Goal: Task Accomplishment & Management: Manage account settings

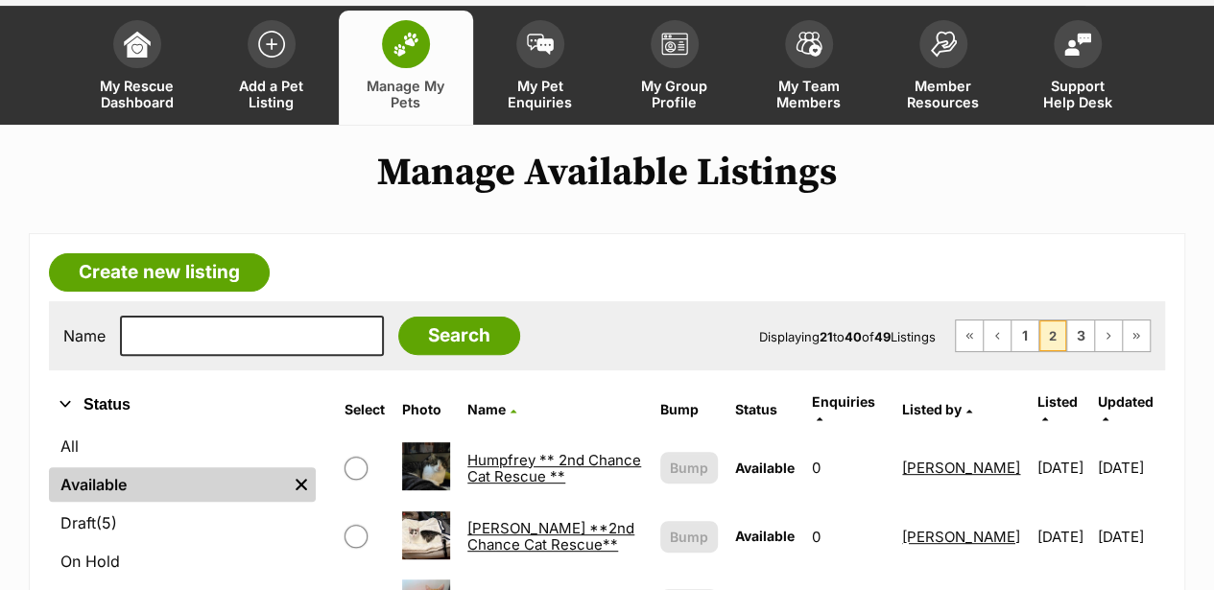
scroll to position [128, 0]
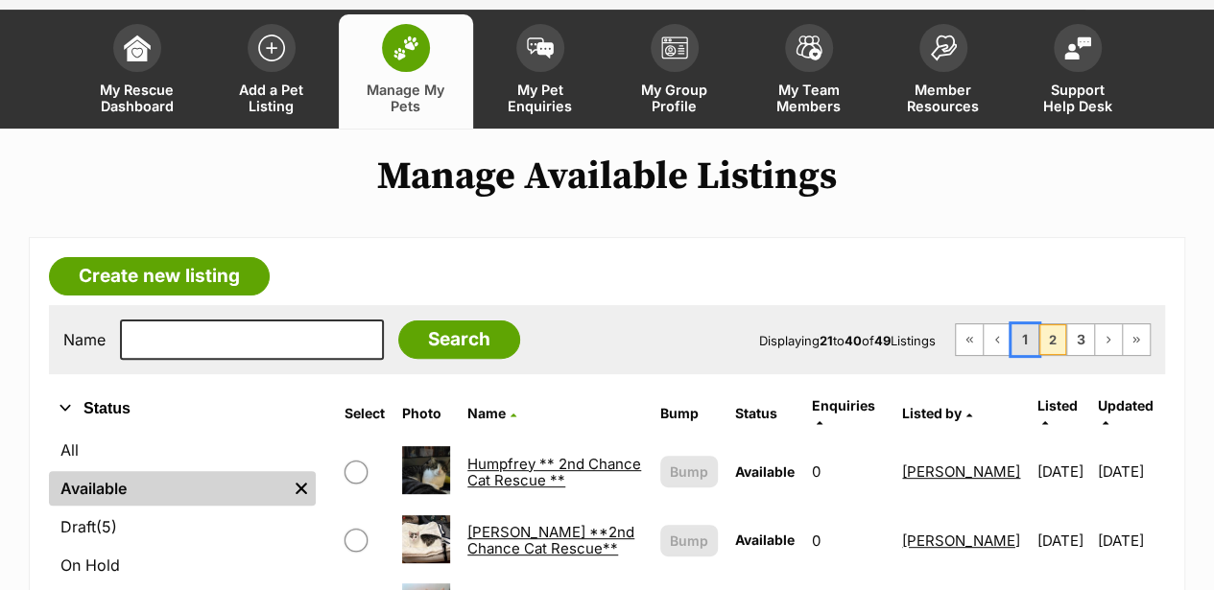
click at [1022, 324] on link "1" at bounding box center [1024, 339] width 27 height 31
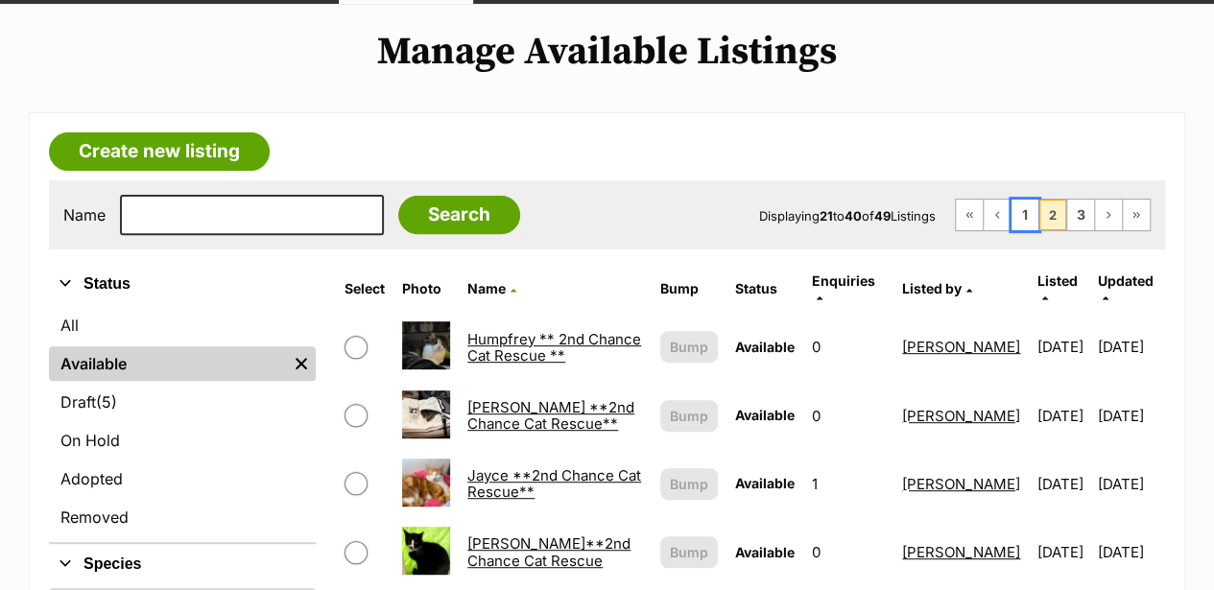
scroll to position [255, 0]
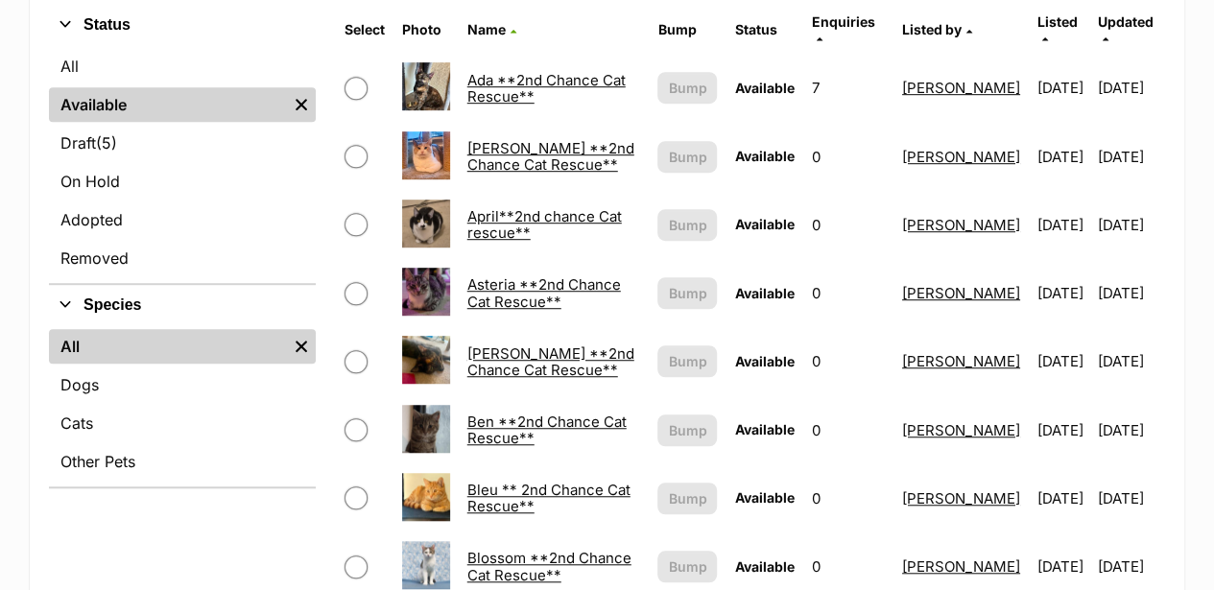
click at [514, 413] on link "Ben **2nd Chance Cat Rescue**" at bounding box center [546, 430] width 159 height 35
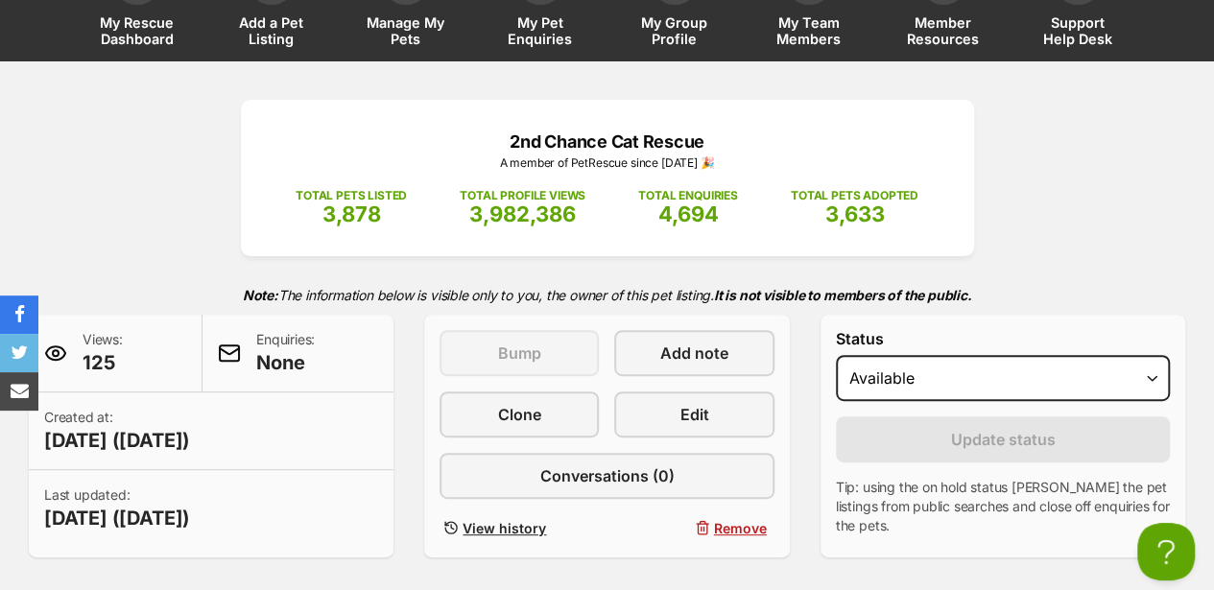
scroll to position [186, 0]
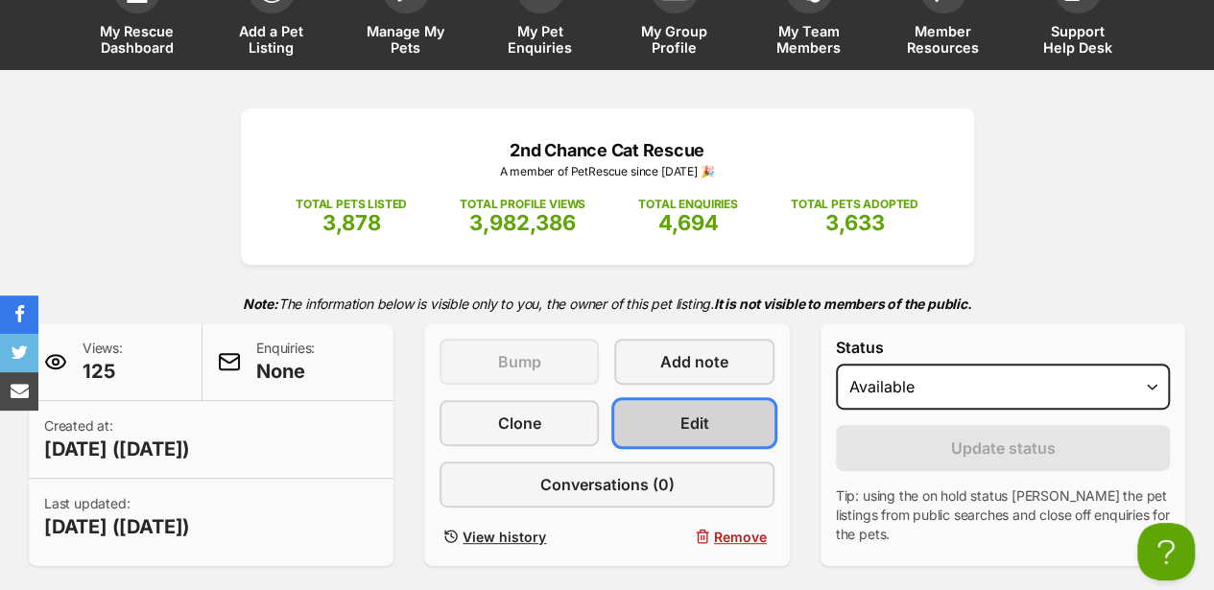
click at [707, 412] on span "Edit" at bounding box center [694, 423] width 29 height 23
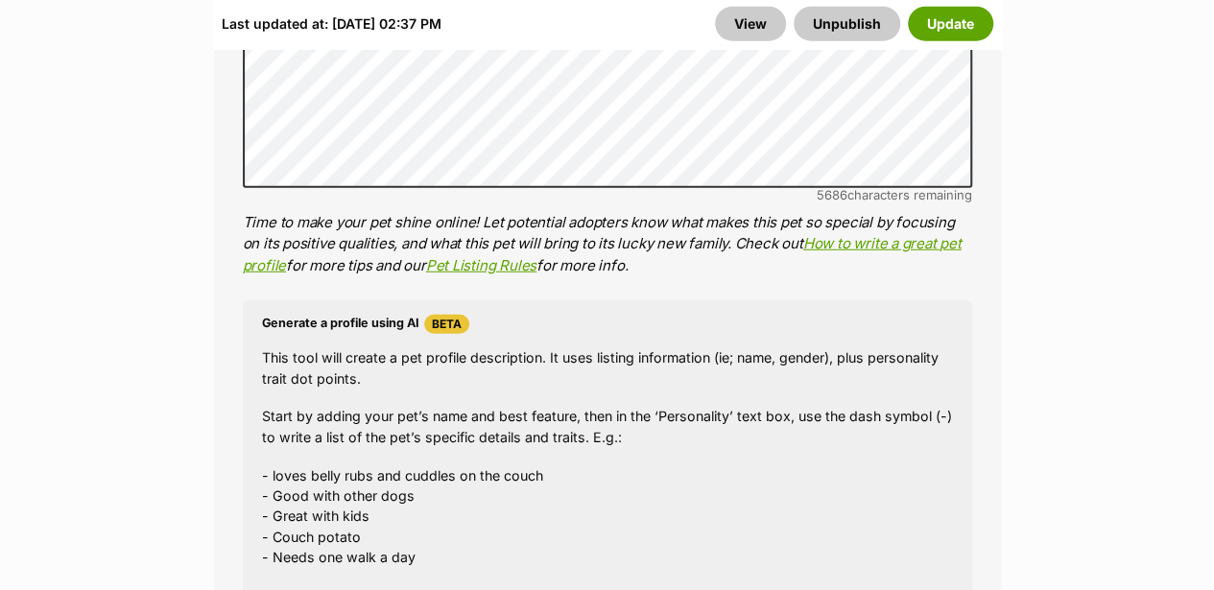
scroll to position [2174, 0]
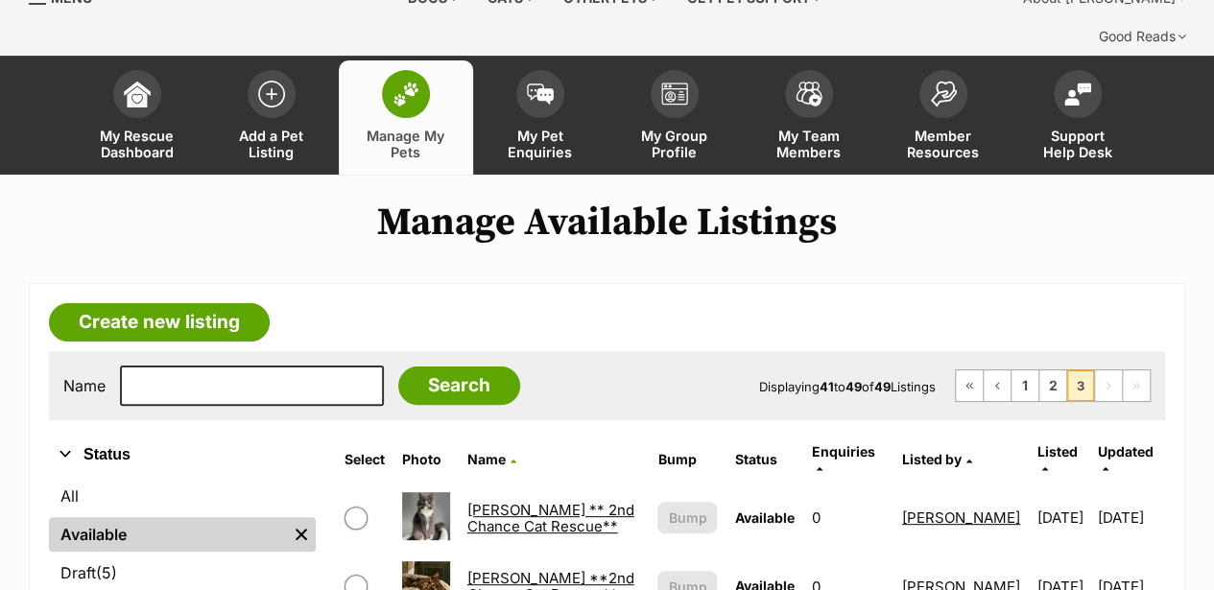
scroll to position [63, 0]
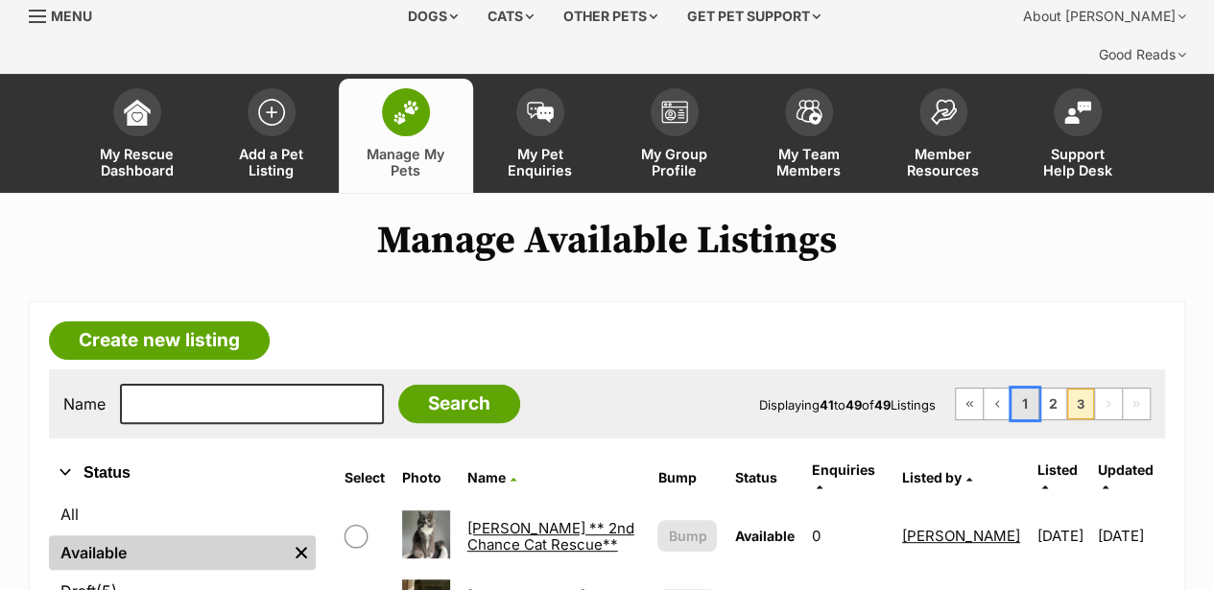
click at [1021, 389] on link "1" at bounding box center [1024, 404] width 27 height 31
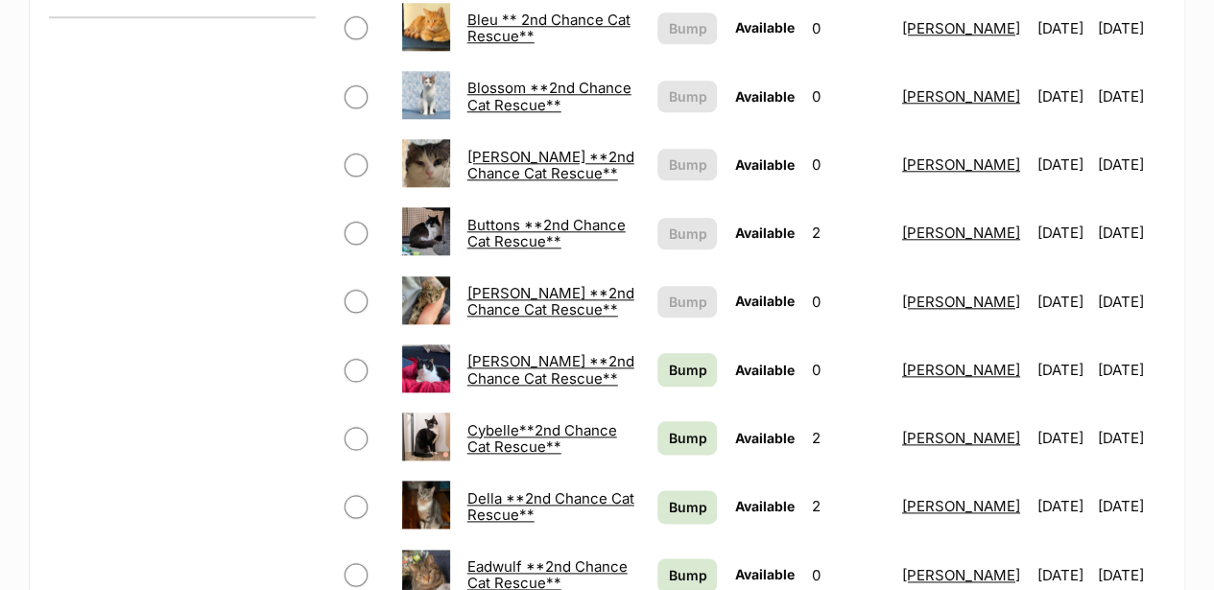
scroll to position [960, 0]
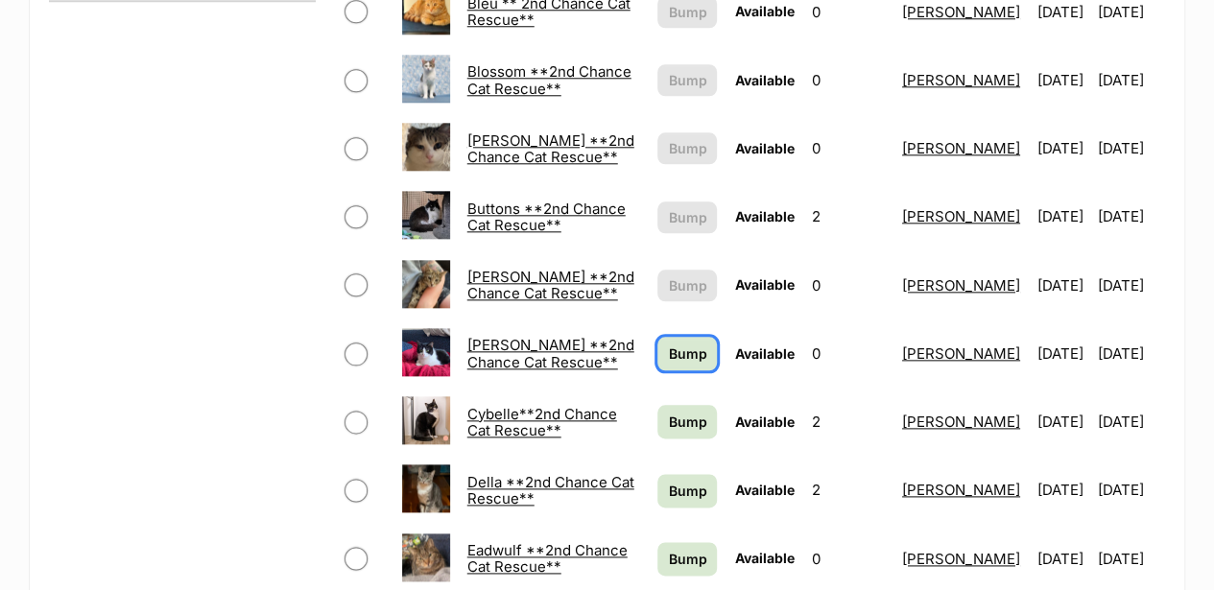
click at [668, 344] on span "Bump" at bounding box center [687, 354] width 38 height 20
click at [657, 416] on link "Bump" at bounding box center [686, 422] width 59 height 34
click at [668, 481] on span "Bump" at bounding box center [687, 491] width 38 height 20
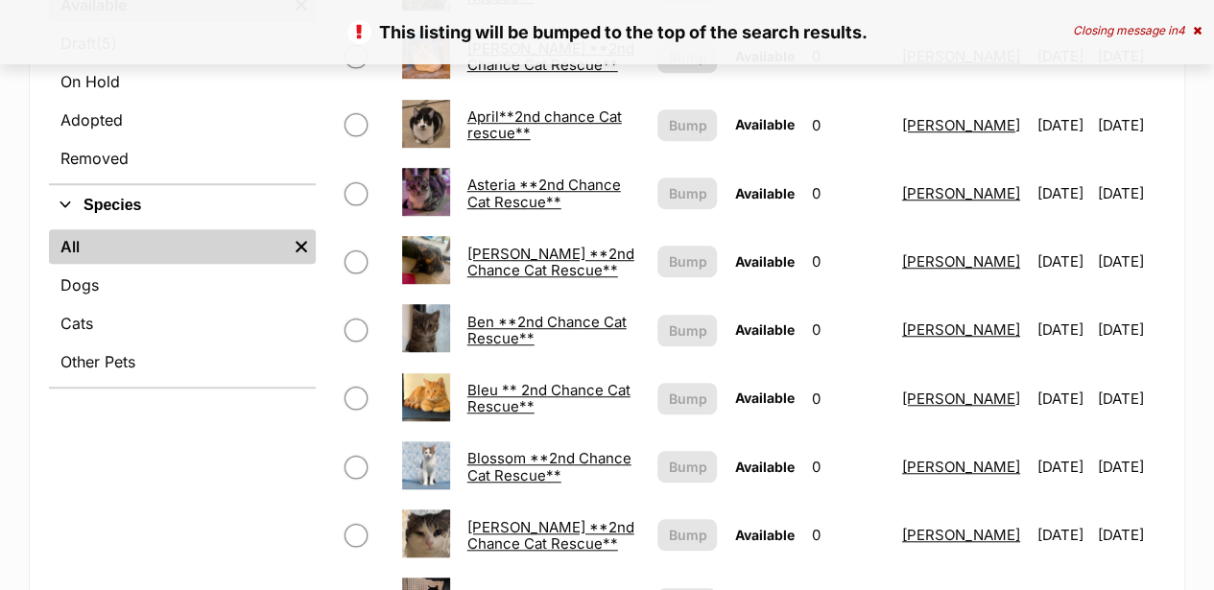
scroll to position [831, 0]
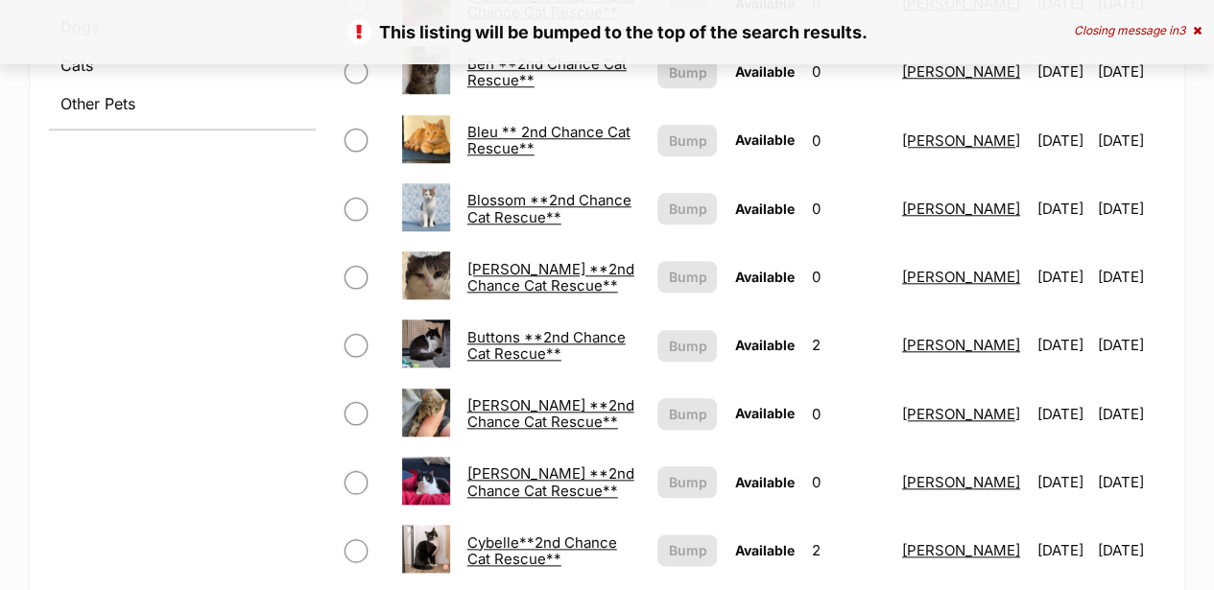
click at [496, 260] on link "[PERSON_NAME] **2nd Chance Cat Rescue**" at bounding box center [550, 277] width 167 height 35
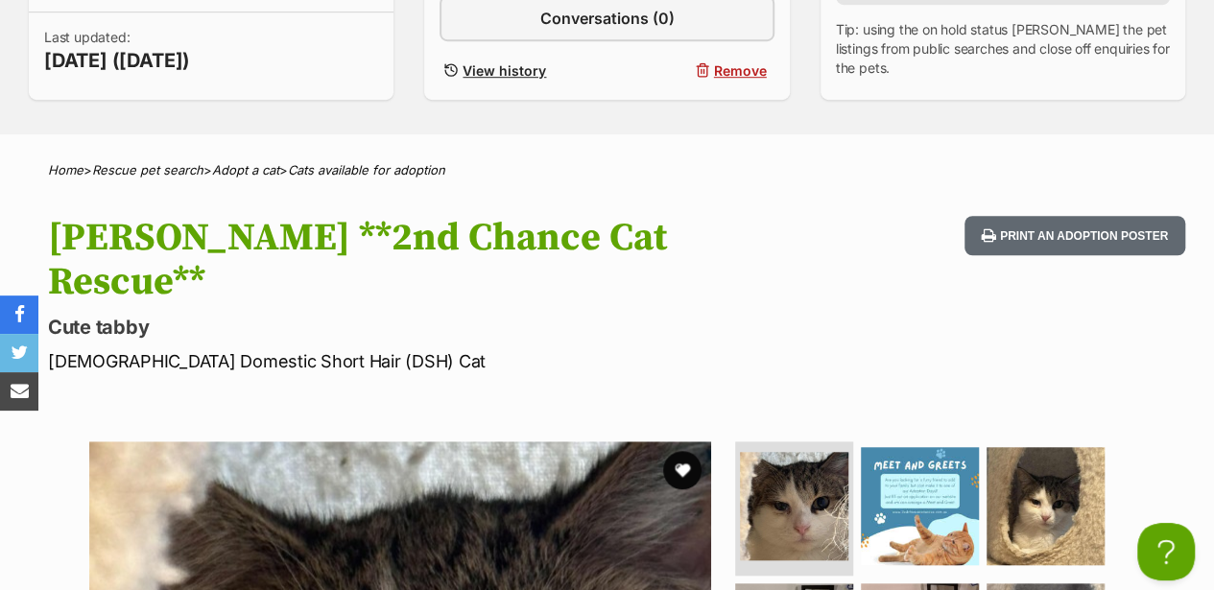
scroll to position [378, 0]
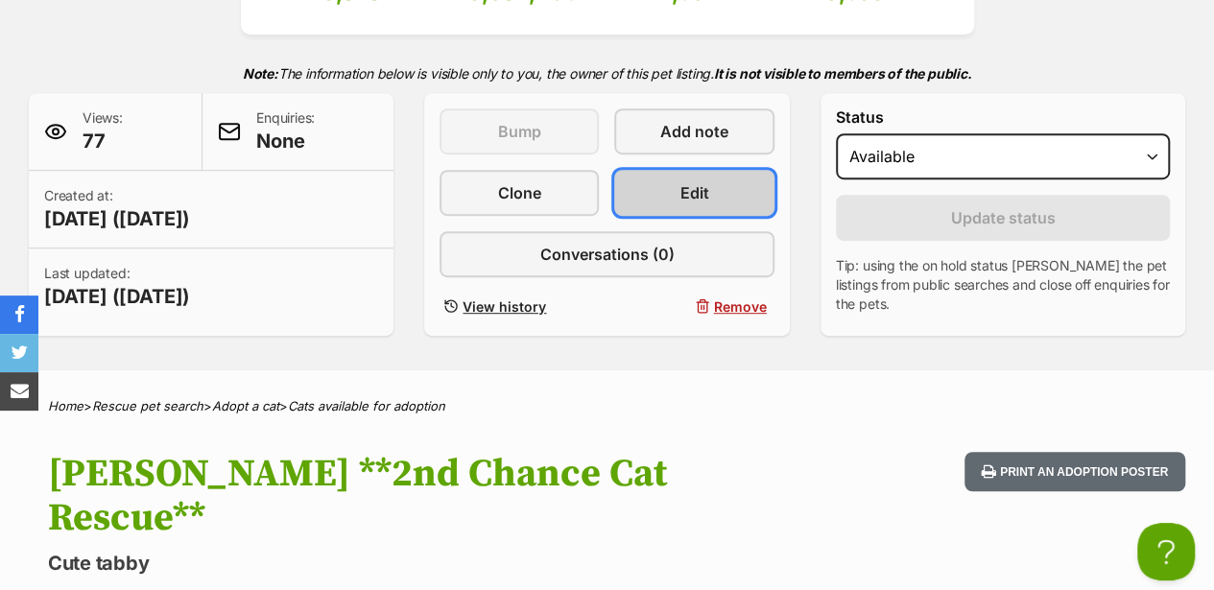
click at [645, 197] on link "Edit" at bounding box center [693, 193] width 159 height 46
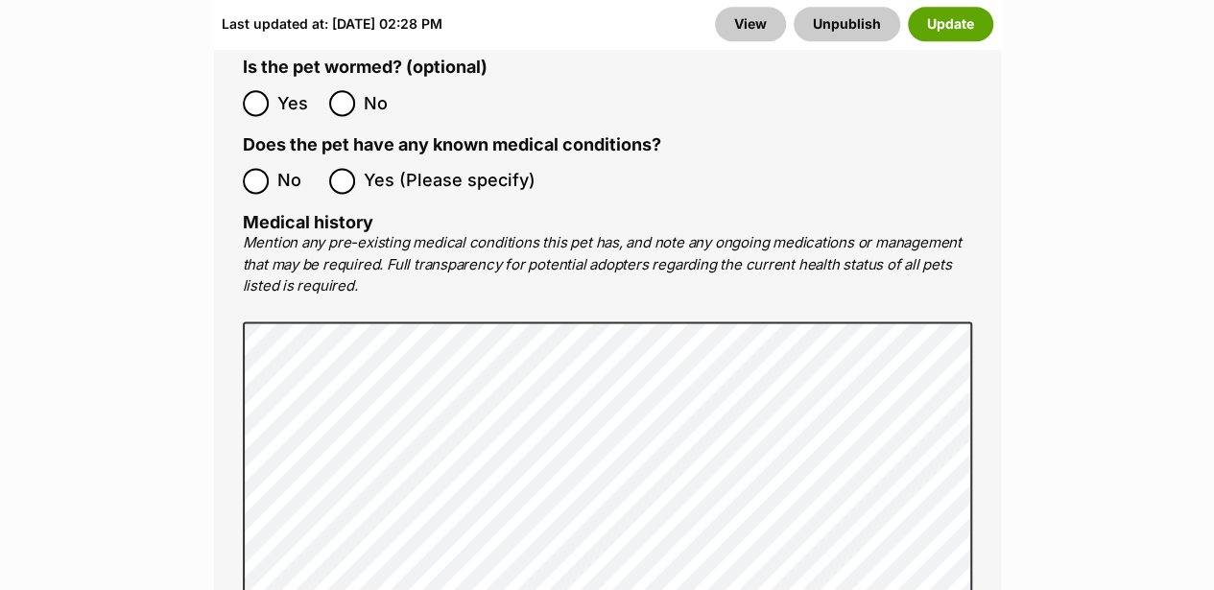
scroll to position [4926, 0]
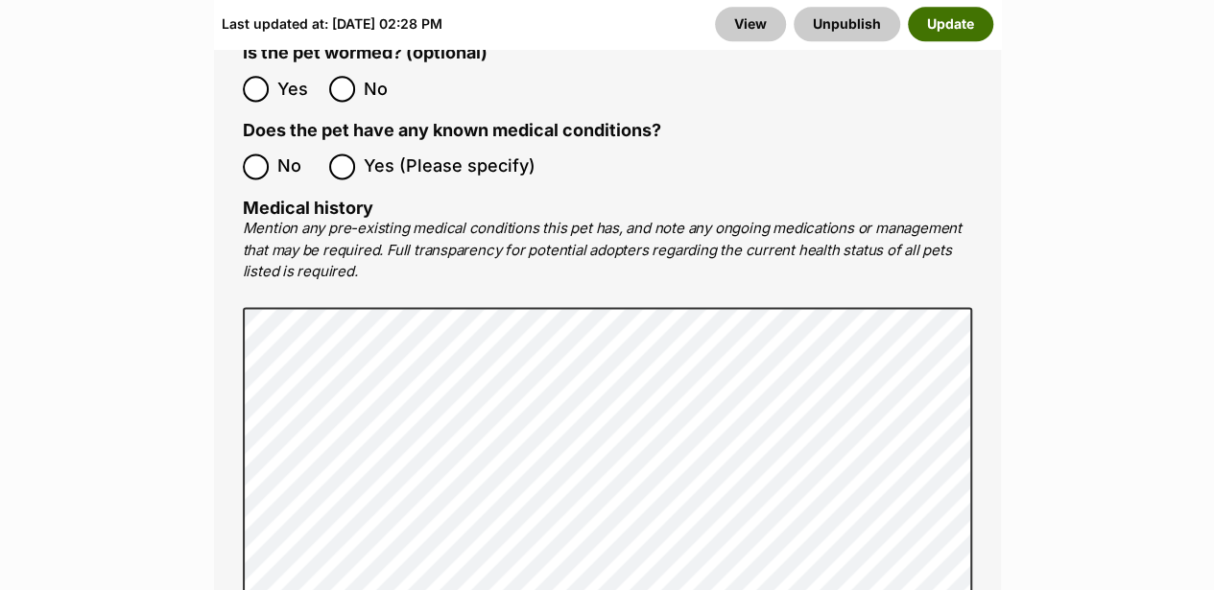
click at [950, 28] on button "Update" at bounding box center [950, 24] width 85 height 35
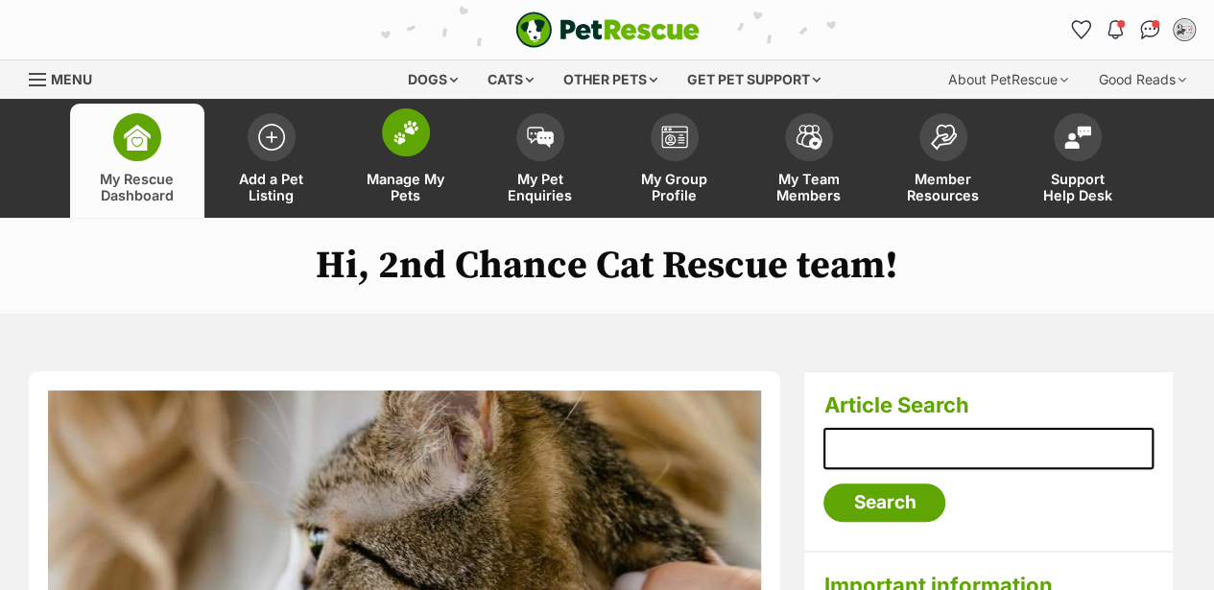
click at [408, 142] on img at bounding box center [405, 132] width 27 height 25
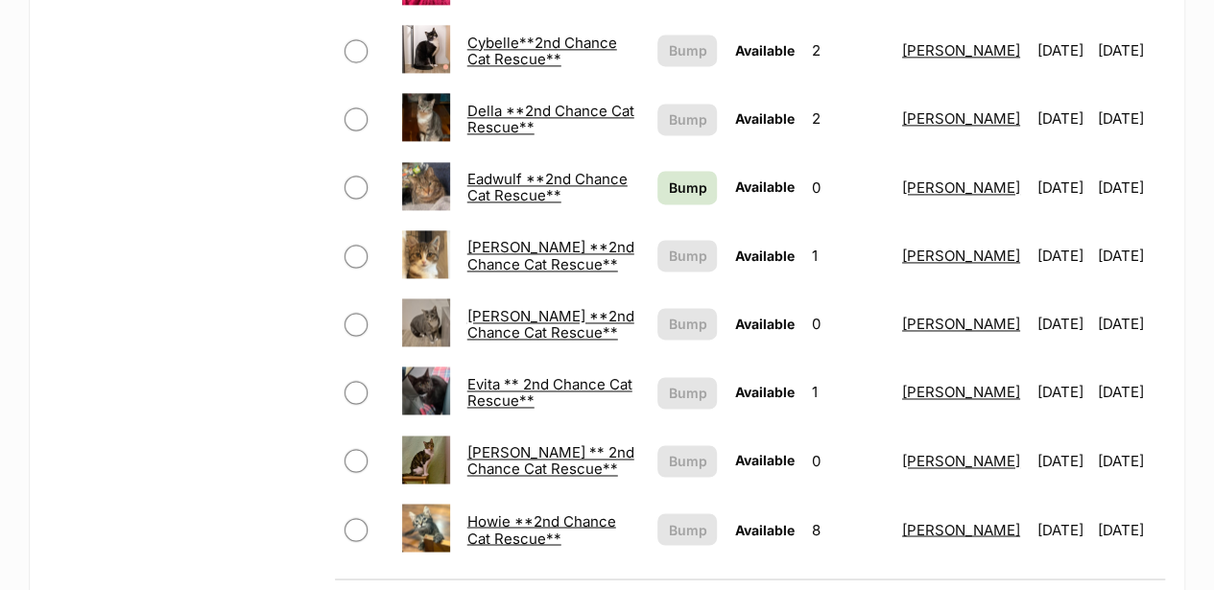
scroll to position [1343, 0]
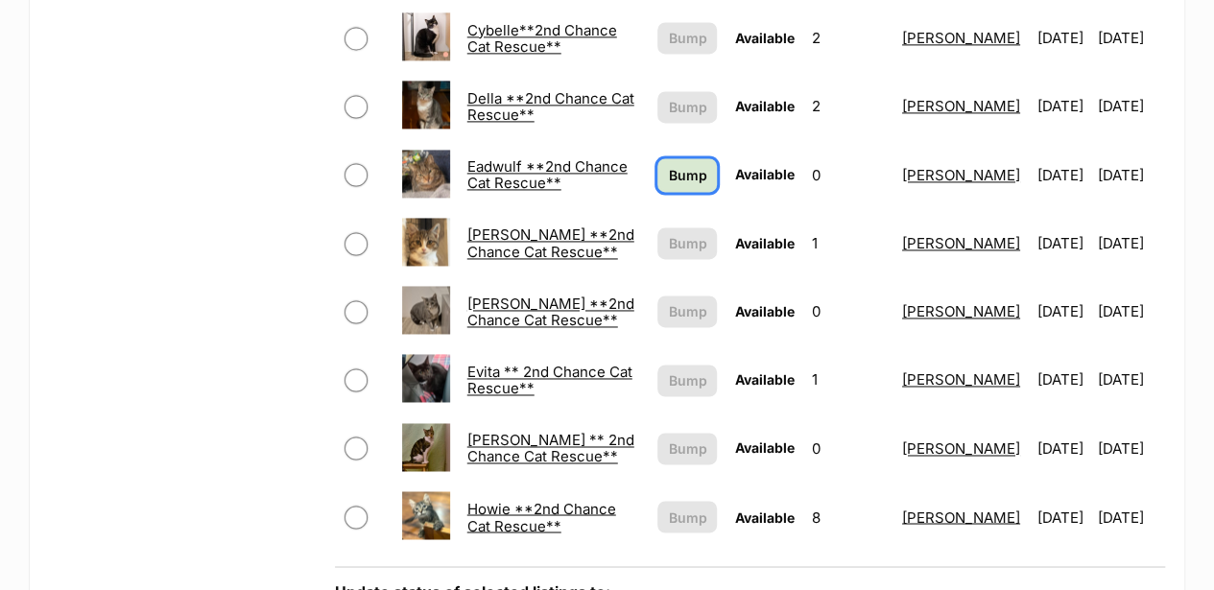
click at [668, 165] on span "Bump" at bounding box center [687, 175] width 38 height 20
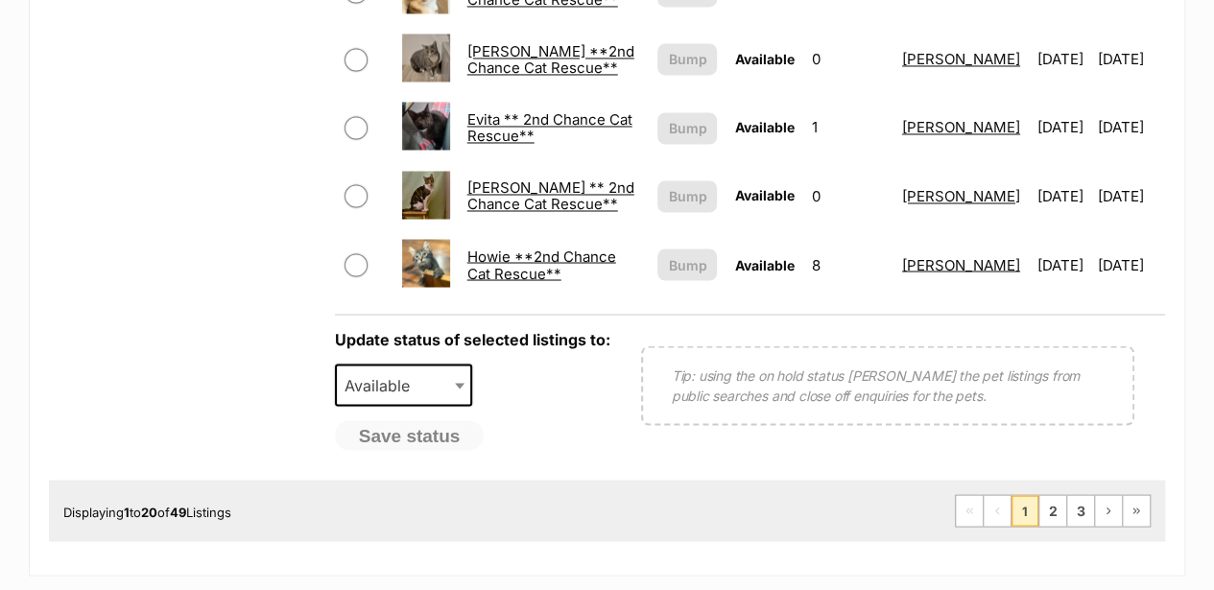
scroll to position [1663, 0]
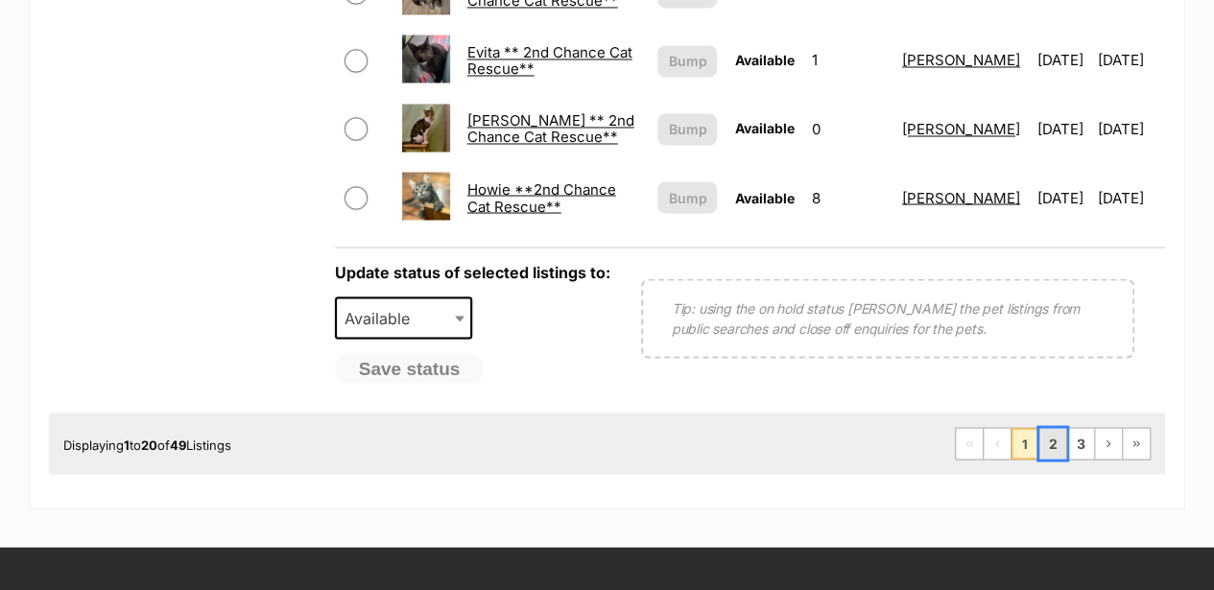
click at [1063, 431] on link "2" at bounding box center [1052, 443] width 27 height 31
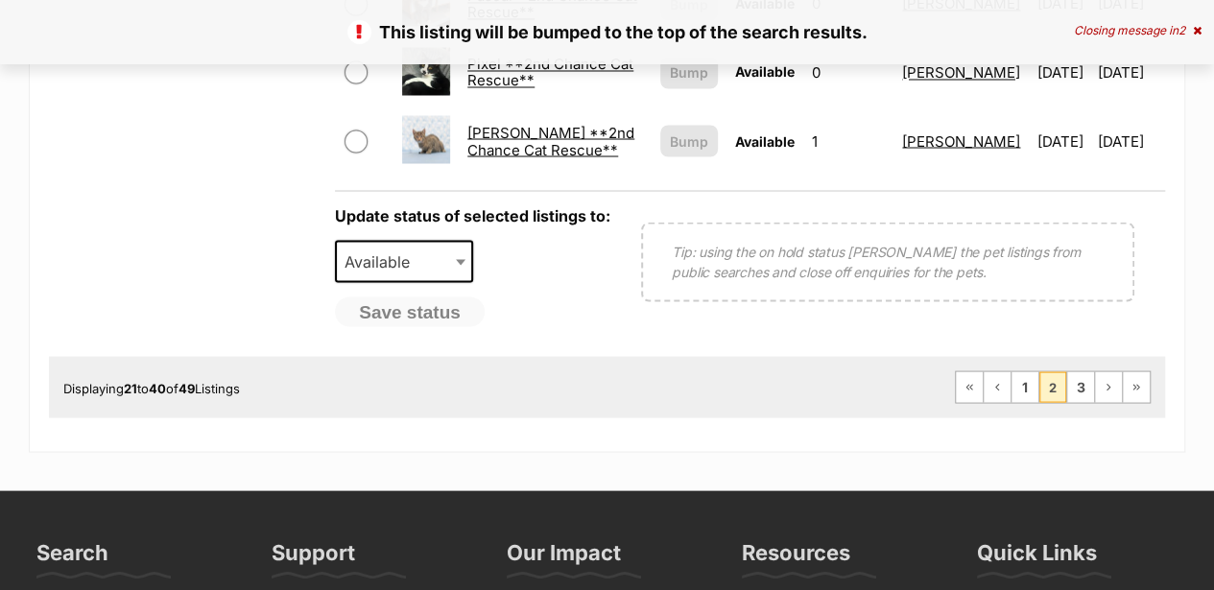
scroll to position [1791, 0]
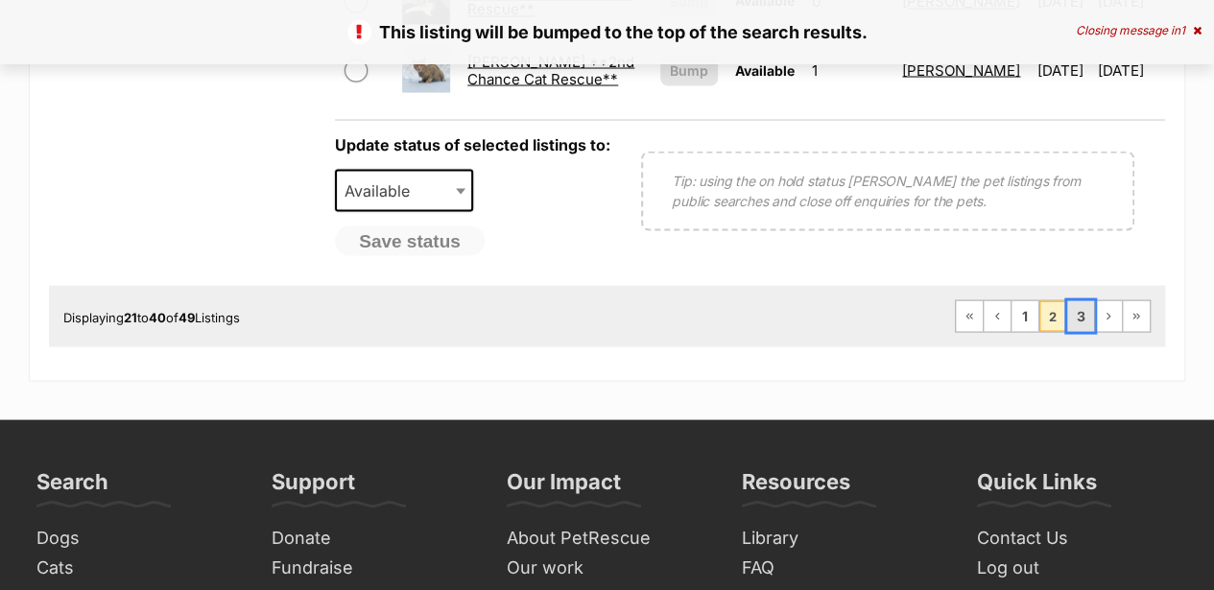
click at [1079, 300] on link "3" at bounding box center [1080, 315] width 27 height 31
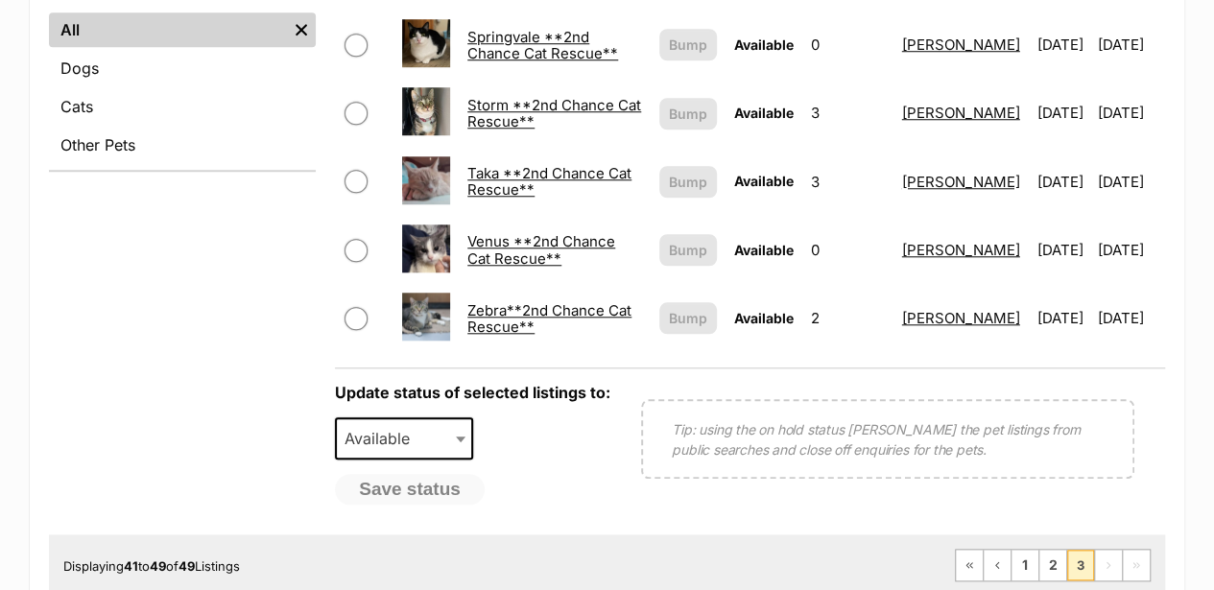
scroll to position [768, 0]
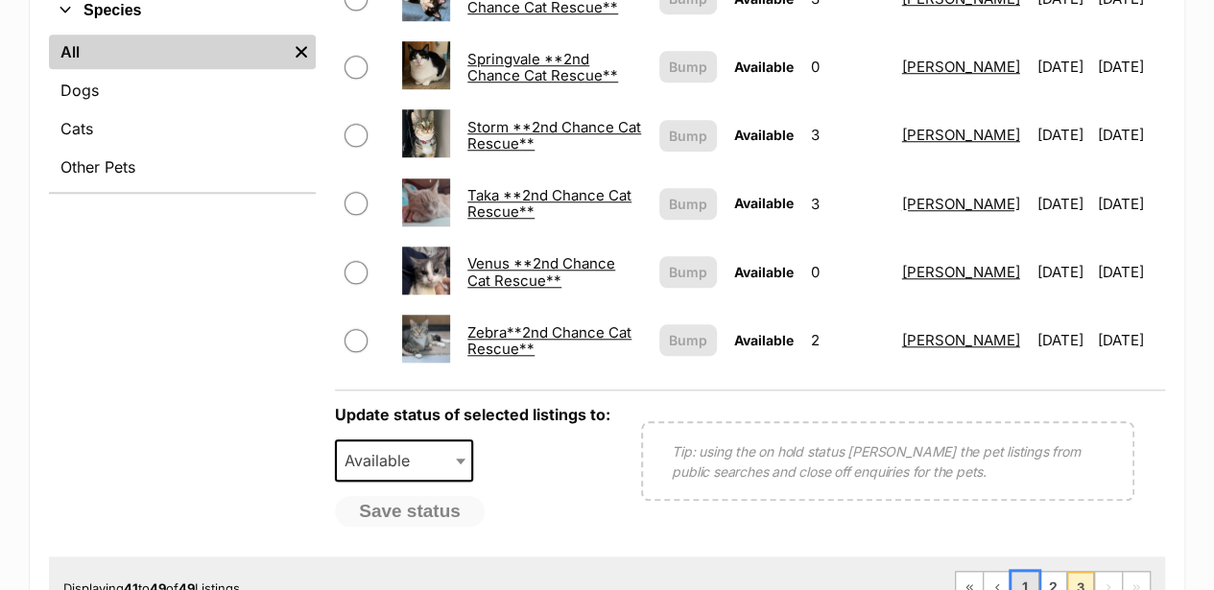
click at [1022, 579] on link "1" at bounding box center [1024, 587] width 27 height 31
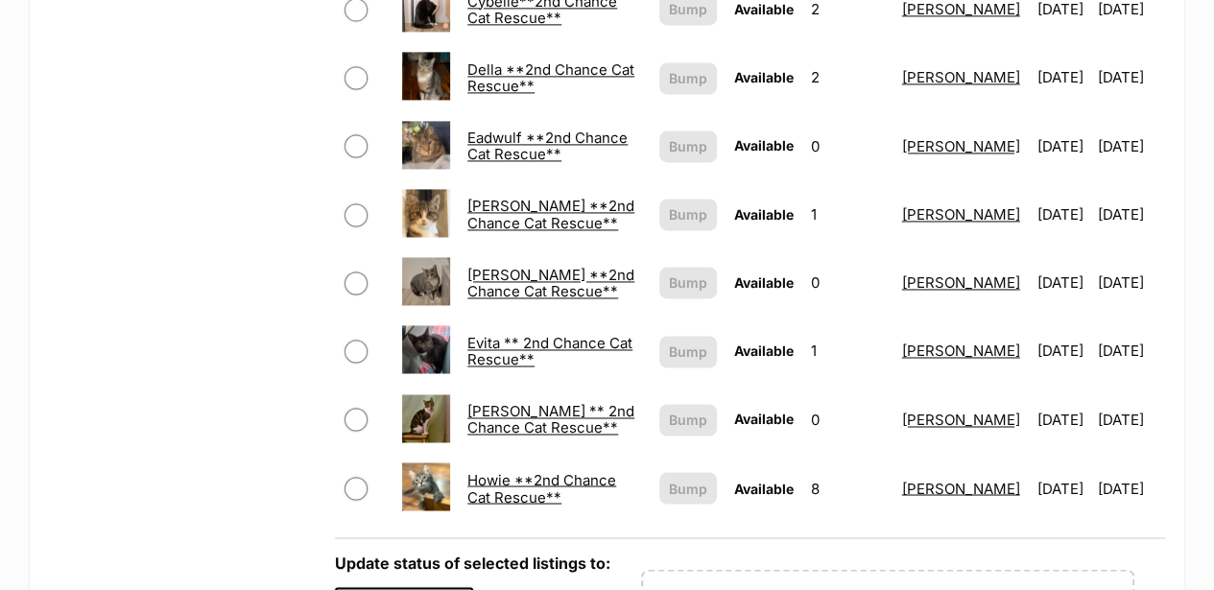
scroll to position [1535, 0]
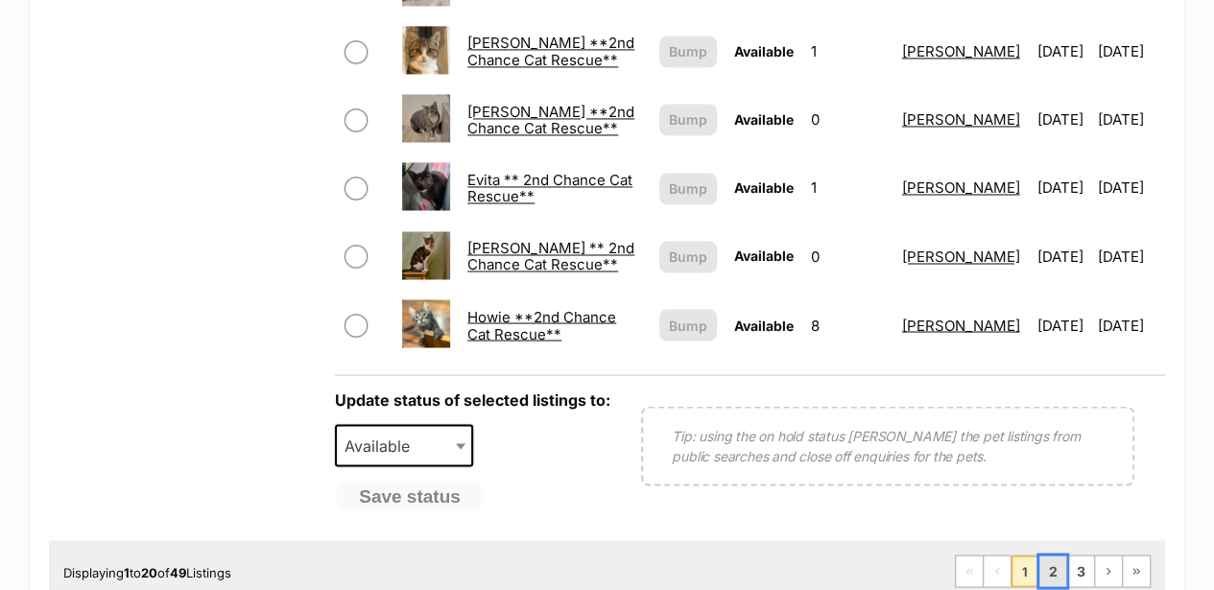
click at [1051, 556] on link "2" at bounding box center [1052, 571] width 27 height 31
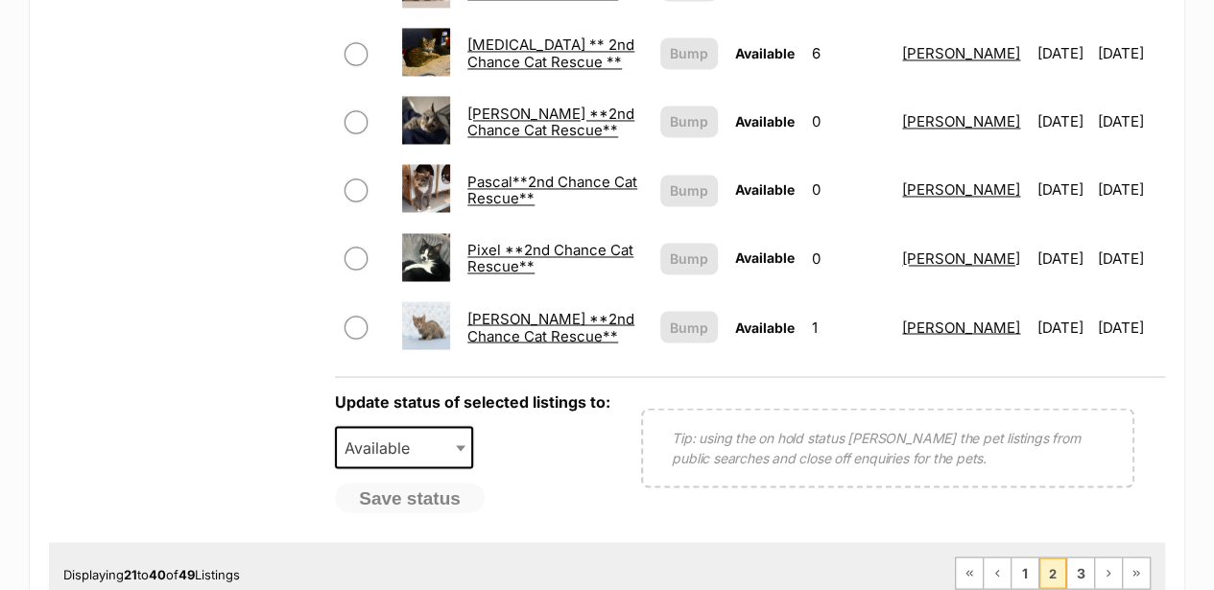
scroll to position [1535, 0]
